Goal: Information Seeking & Learning: Learn about a topic

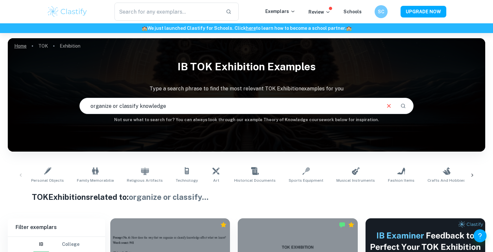
click at [24, 46] on link "Home" at bounding box center [20, 45] width 12 height 9
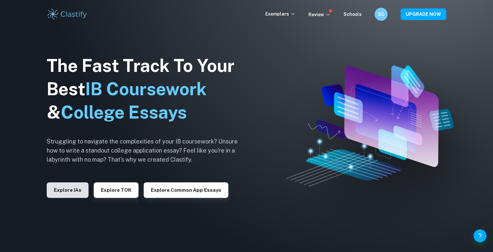
click at [76, 187] on button "Explore IAs" at bounding box center [68, 190] width 42 height 16
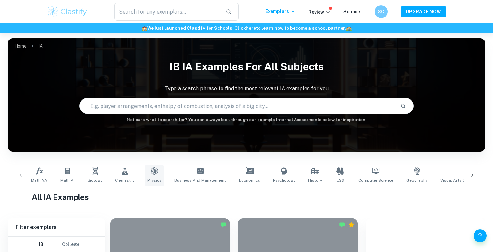
click at [154, 168] on icon at bounding box center [154, 171] width 8 height 8
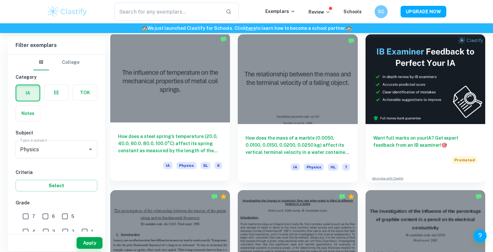
scroll to position [185, 0]
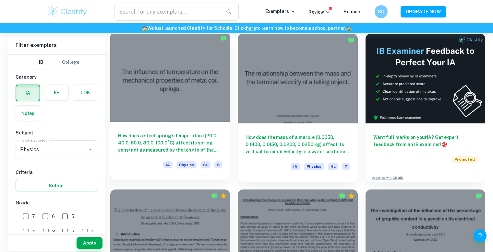
click at [169, 148] on h6 "How does a steel spring’s temperature (20.0, 40.0, 60.0, 80.0, 100.0°C) affect …" at bounding box center [170, 142] width 104 height 21
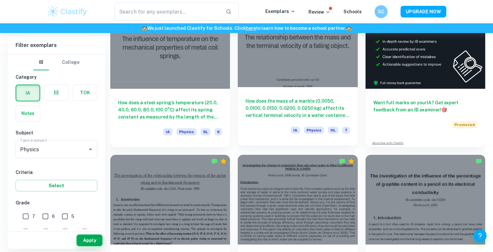
scroll to position [220, 0]
click at [291, 96] on div "How does the mass of a marble (0.0050, 0.0100, 0.0150, 0.0200, 0.0250 kg) affec…" at bounding box center [298, 116] width 120 height 58
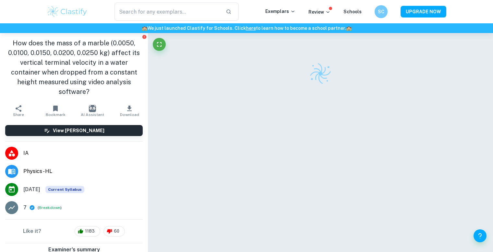
scroll to position [33, 0]
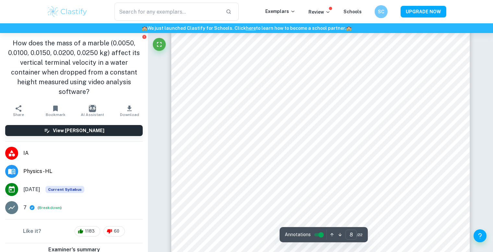
type input "7"
